Goal: Navigation & Orientation: Go to known website

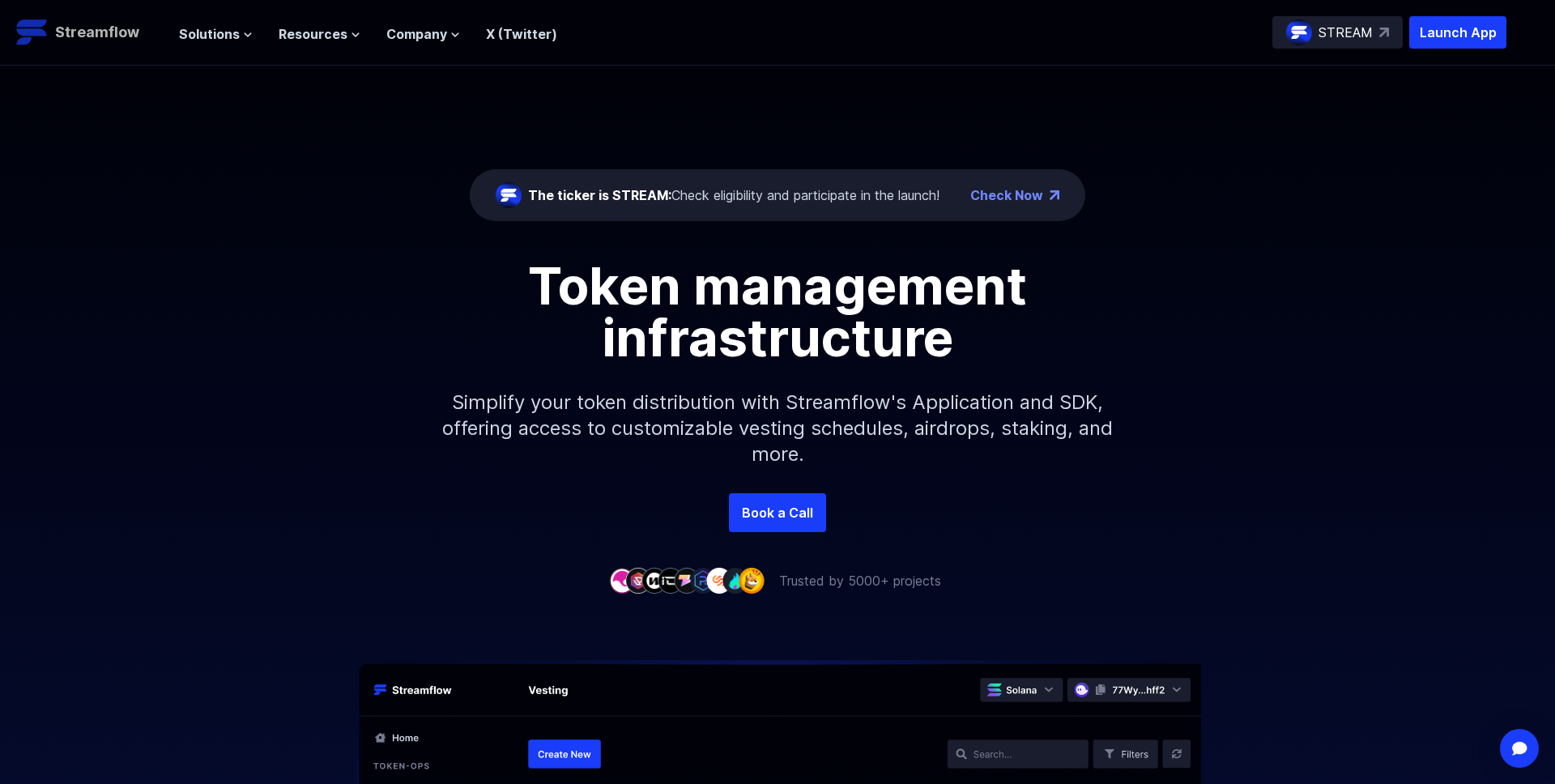
click at [90, 44] on link "Streamflow" at bounding box center [90, 32] width 147 height 32
click at [238, 32] on button "Solutions" at bounding box center [215, 34] width 73 height 20
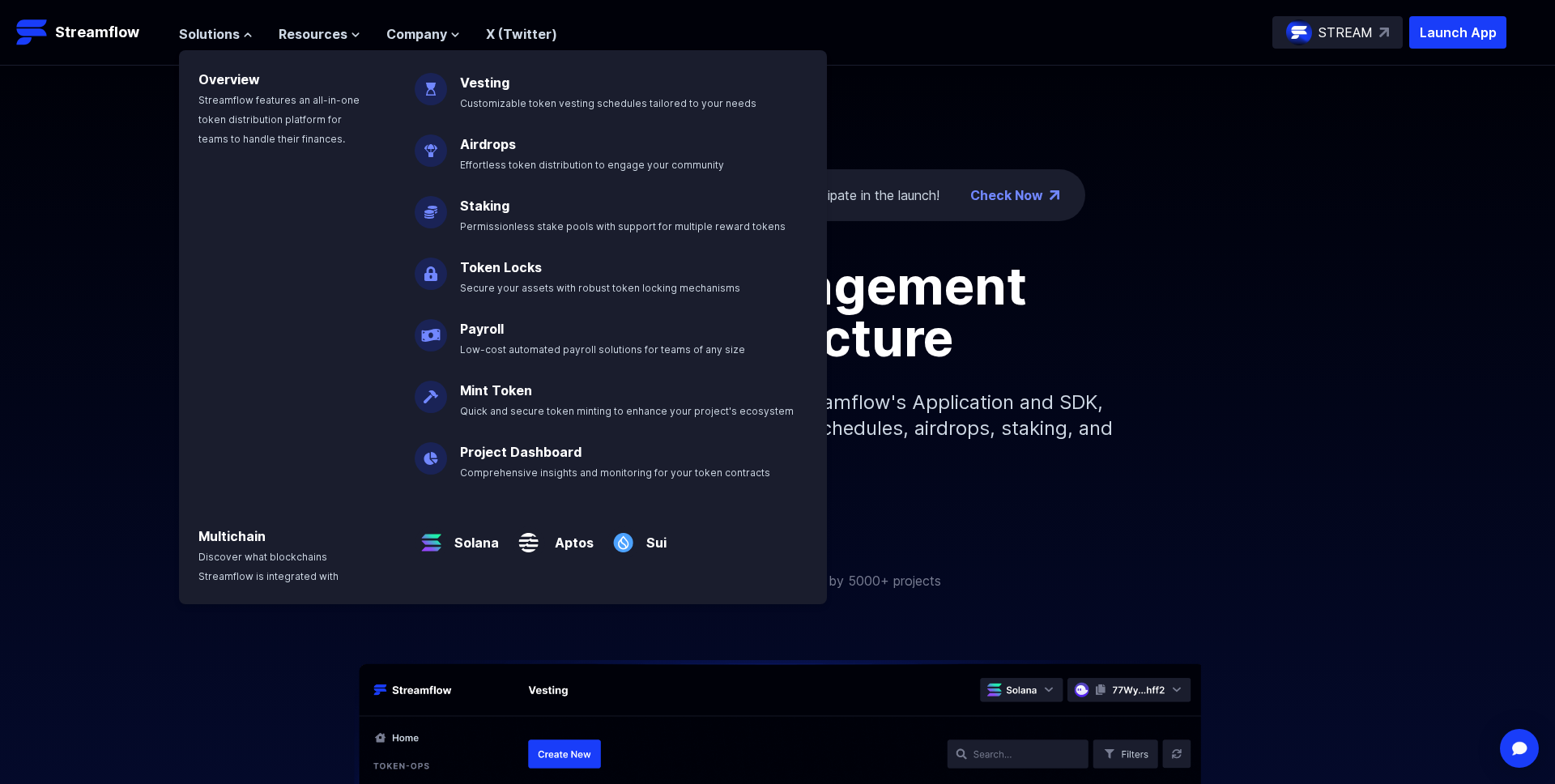
click at [1317, 111] on div "The ticker is STREAM: Check eligibility and participate in the launch! Check No…" at bounding box center [778, 279] width 1555 height 427
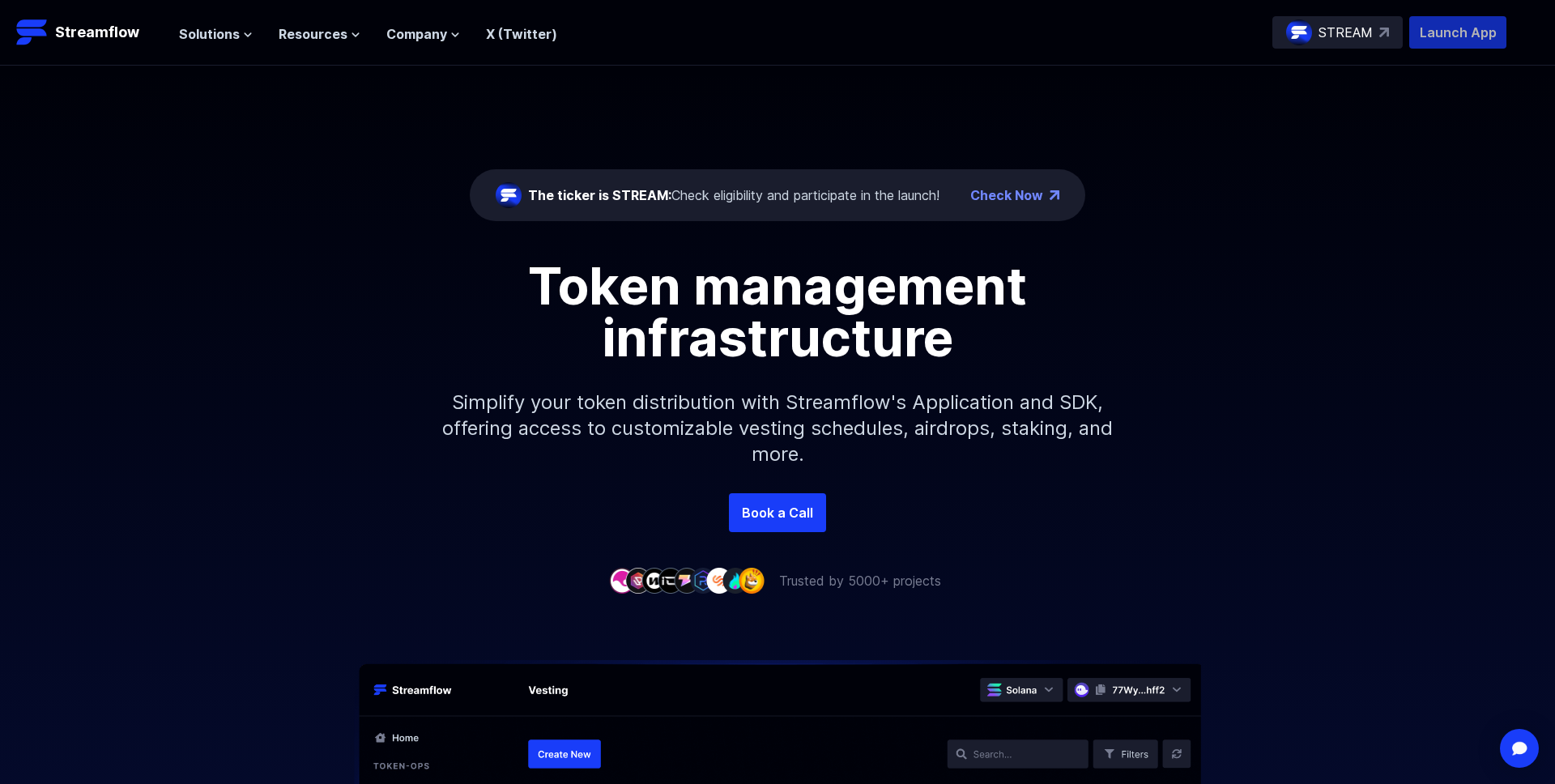
click at [1435, 40] on p "Launch App" at bounding box center [1457, 32] width 97 height 32
